Goal: Task Accomplishment & Management: Use online tool/utility

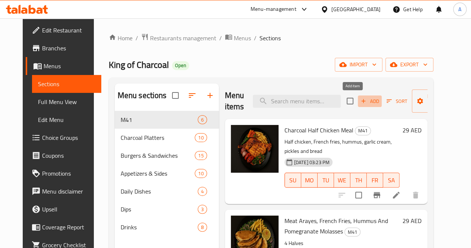
click at [360, 103] on span "Add" at bounding box center [370, 101] width 20 height 9
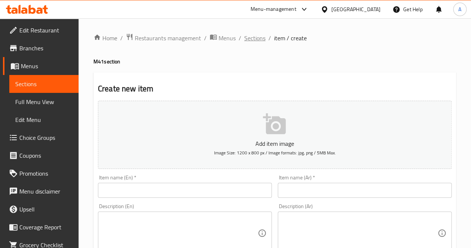
click at [254, 37] on span "Sections" at bounding box center [254, 38] width 21 height 9
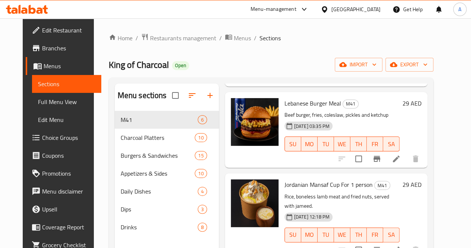
scroll to position [195, 0]
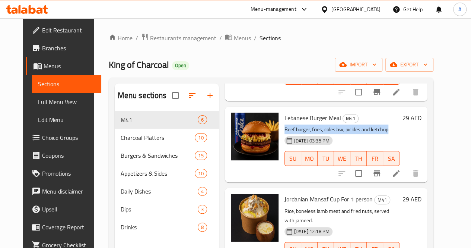
drag, startPoint x: 357, startPoint y: 120, endPoint x: 251, endPoint y: 123, distance: 105.5
click at [282, 123] on div "Lebanese Burger Meal M41 Beef burger, fries, coleslaw, pickles and ketchup [DAT…" at bounding box center [342, 145] width 121 height 70
copy p "Beef burger, fries, coleslaw, pickles and ketchup"
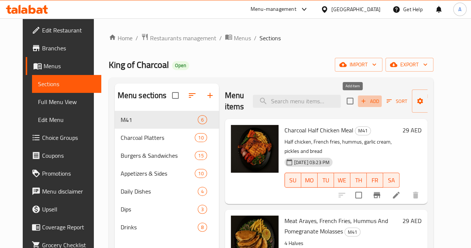
click at [360, 104] on icon "button" at bounding box center [363, 101] width 7 height 7
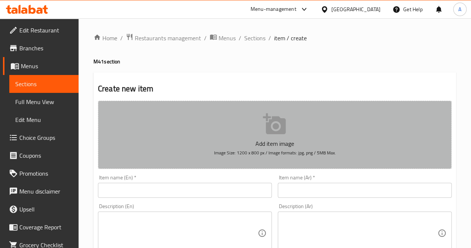
click at [278, 126] on icon "button" at bounding box center [274, 123] width 23 height 21
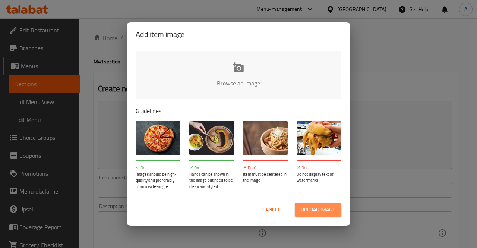
click at [325, 209] on span "Upload image" at bounding box center [318, 209] width 35 height 9
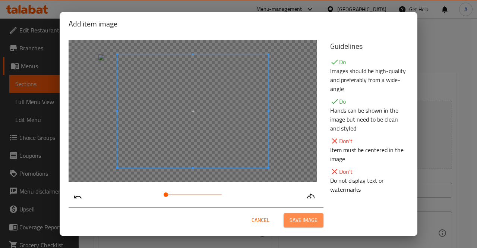
click at [300, 218] on span "Save image" at bounding box center [303, 219] width 28 height 9
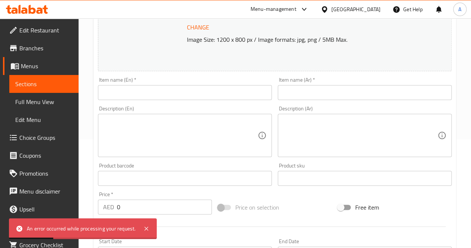
scroll to position [109, 0]
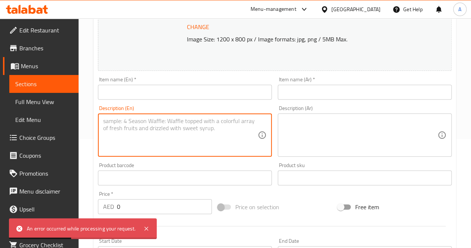
click at [164, 126] on textarea at bounding box center [180, 134] width 155 height 35
paste textarea "Beef burger, fries, coleslaw, pickles and ketchup"
type textarea "Beef burger, fries, coleslaw, pickles and ketchup"
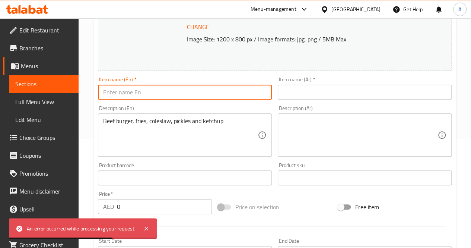
click at [151, 91] on input "text" at bounding box center [185, 92] width 174 height 15
type input "Meal for one"
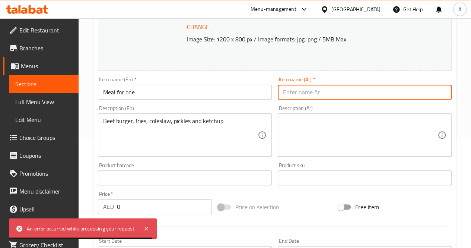
click at [311, 94] on input "text" at bounding box center [365, 92] width 174 height 15
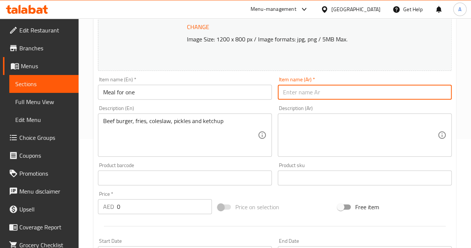
type input "وجبه لشخص"
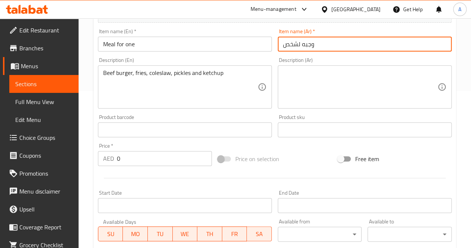
scroll to position [157, 0]
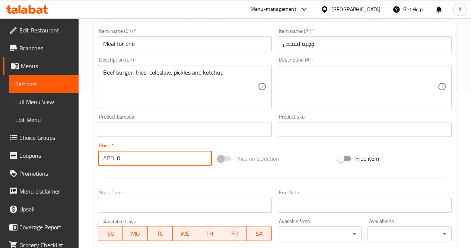
click at [137, 159] on input "0" at bounding box center [164, 158] width 95 height 15
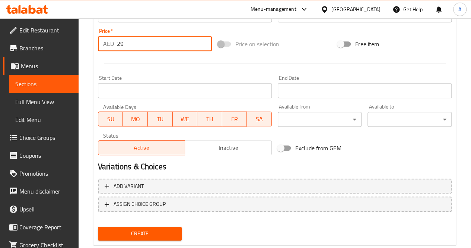
scroll to position [289, 0]
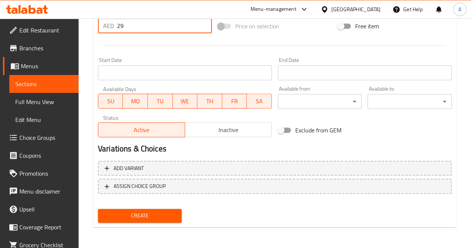
type input "29"
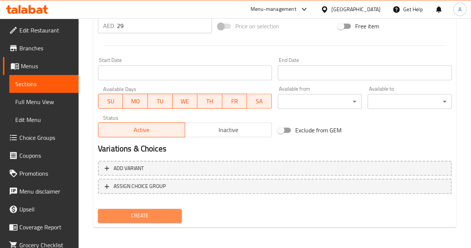
click at [164, 215] on span "Create" at bounding box center [140, 215] width 72 height 9
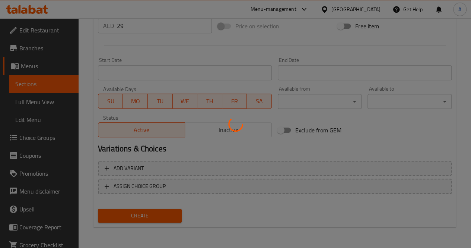
type input "0"
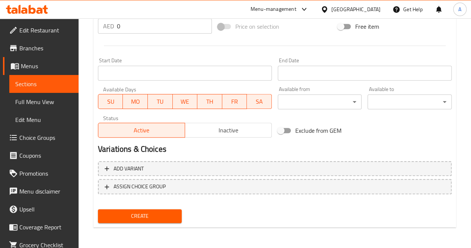
scroll to position [0, 0]
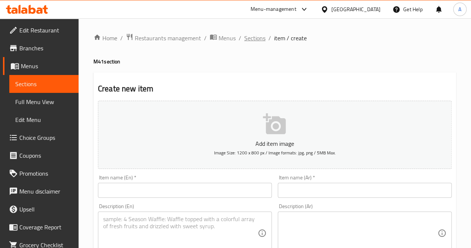
click at [253, 35] on span "Sections" at bounding box center [254, 38] width 21 height 9
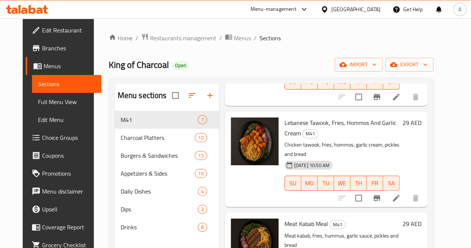
scroll to position [104, 0]
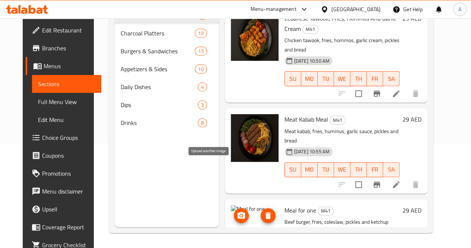
click at [238, 212] on icon "upload picture" at bounding box center [241, 215] width 7 height 7
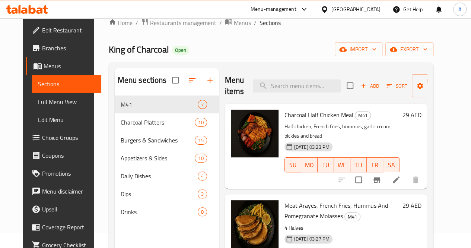
scroll to position [15, 0]
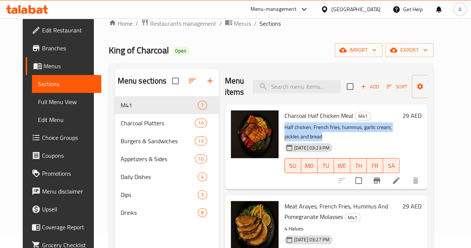
drag, startPoint x: 251, startPoint y: 128, endPoint x: 399, endPoint y: 128, distance: 147.5
click at [399, 128] on div "Charcoal Half Chicken Meal M41 Half chicken, French fries, hummus, garlic cream…" at bounding box center [342, 146] width 121 height 79
copy p "Half chicken, French fries, hummus, garlic cream, pickles and bread"
click at [360, 88] on span "Add" at bounding box center [370, 86] width 20 height 9
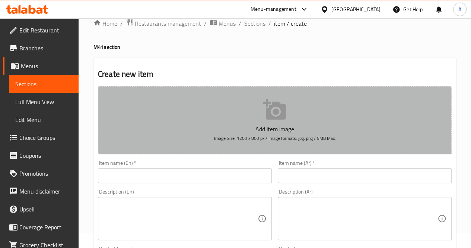
click at [278, 116] on icon "button" at bounding box center [275, 110] width 24 height 24
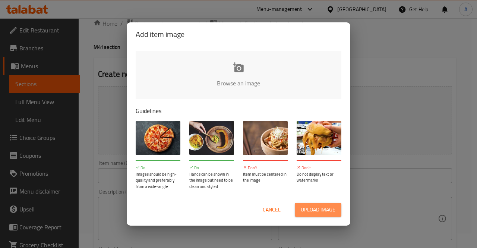
click at [316, 206] on span "Upload image" at bounding box center [318, 209] width 35 height 9
click at [314, 213] on span "Upload image" at bounding box center [318, 209] width 35 height 9
type input "C:\fakepath\charcoal 2.jpg"
click at [273, 209] on span "Cancel" at bounding box center [272, 209] width 18 height 9
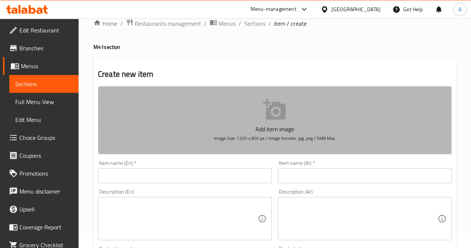
click at [270, 112] on icon "button" at bounding box center [274, 109] width 23 height 21
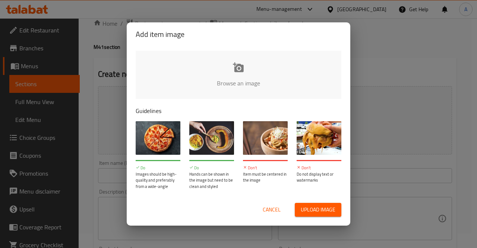
click at [310, 208] on span "Upload image" at bounding box center [318, 209] width 35 height 9
type input "C:\fakepath\charcoal 2.jpg"
click at [276, 213] on span "Cancel" at bounding box center [272, 209] width 18 height 9
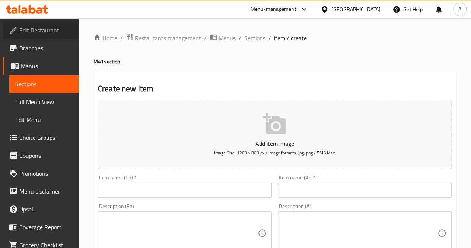
click at [48, 29] on span "Edit Restaurant" at bounding box center [45, 30] width 53 height 9
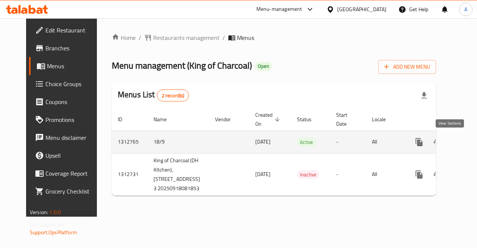
click at [468, 143] on icon "enhanced table" at bounding box center [472, 141] width 9 height 9
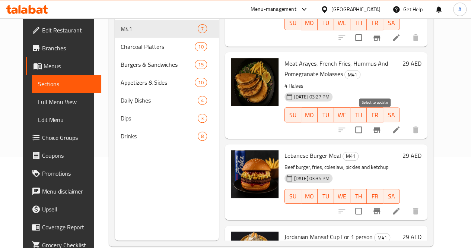
scroll to position [69, 0]
